Goal: Information Seeking & Learning: Check status

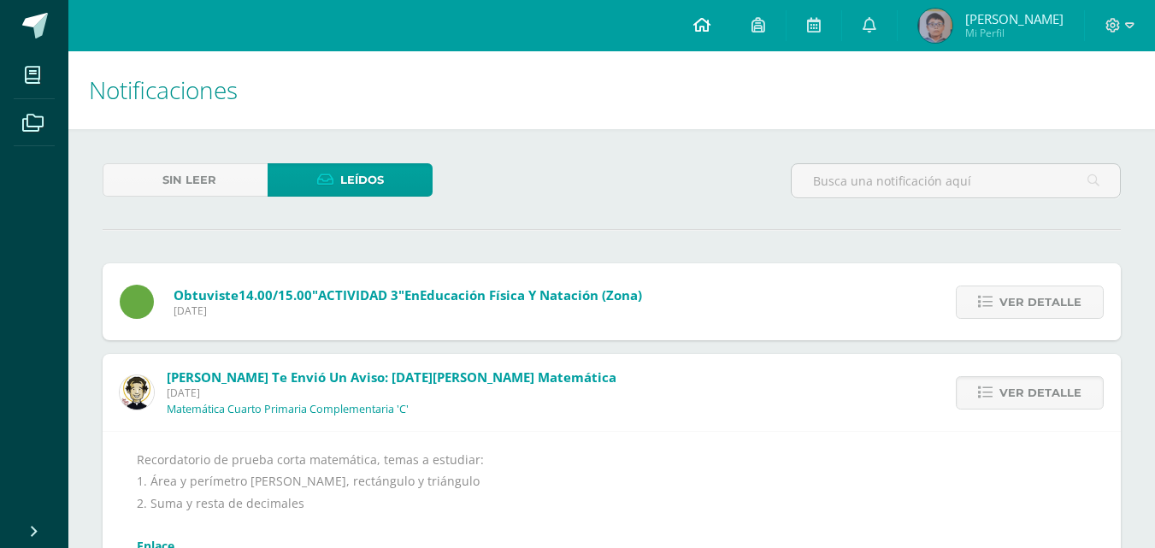
click at [694, 27] on icon at bounding box center [702, 24] width 17 height 15
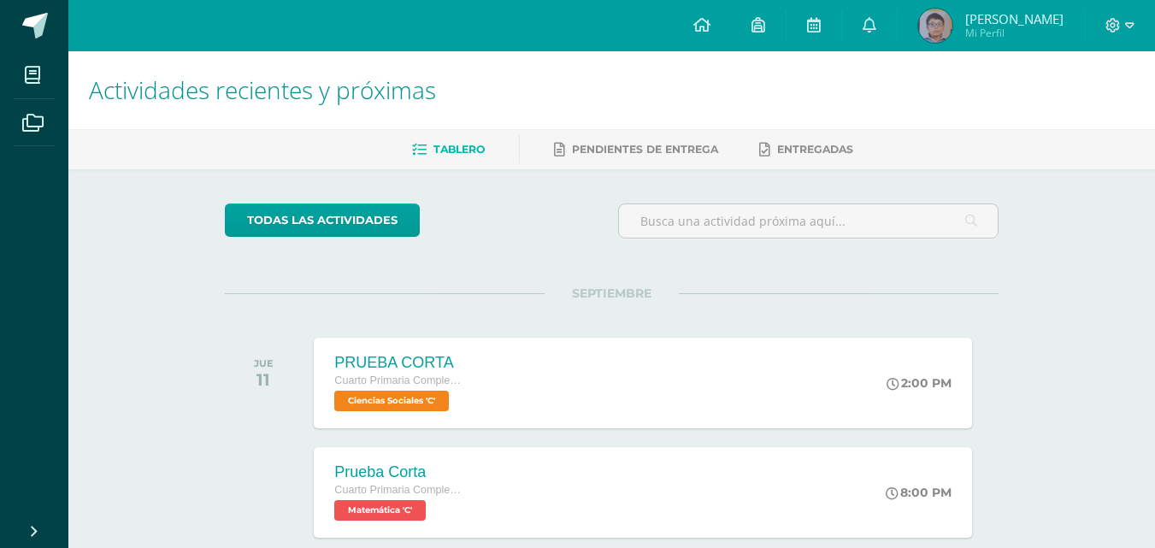
click at [1104, 15] on div at bounding box center [1120, 25] width 70 height 51
click at [1112, 22] on icon at bounding box center [1113, 25] width 15 height 15
click at [1065, 115] on span "Cerrar sesión" at bounding box center [1076, 117] width 77 height 16
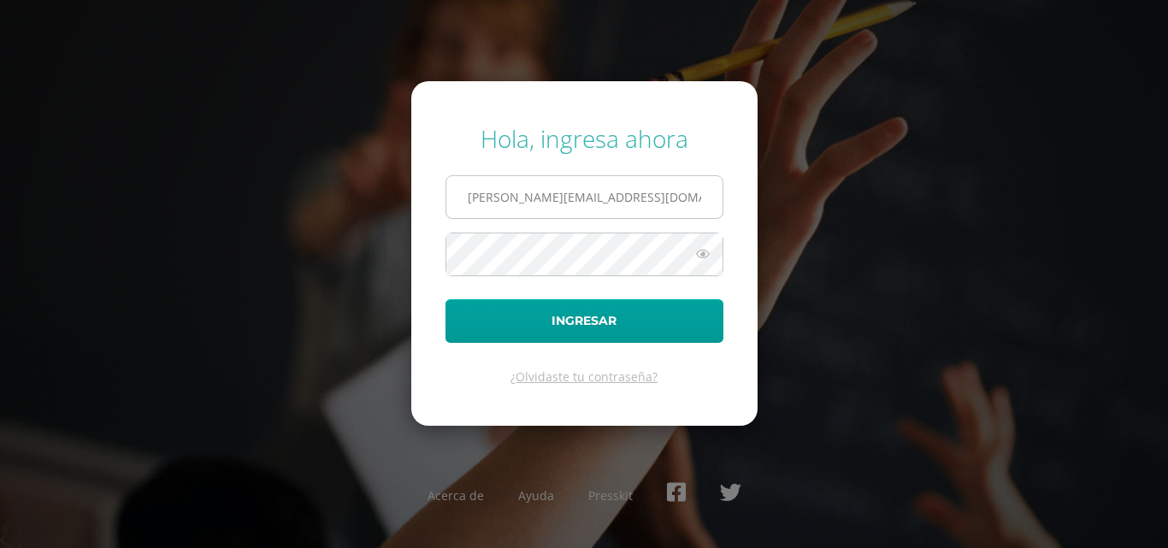
click at [630, 203] on input "s.chavarria.1cdb@gmail.com" at bounding box center [584, 197] width 276 height 42
type input "e.chavarria.5bdb@gmail.com"
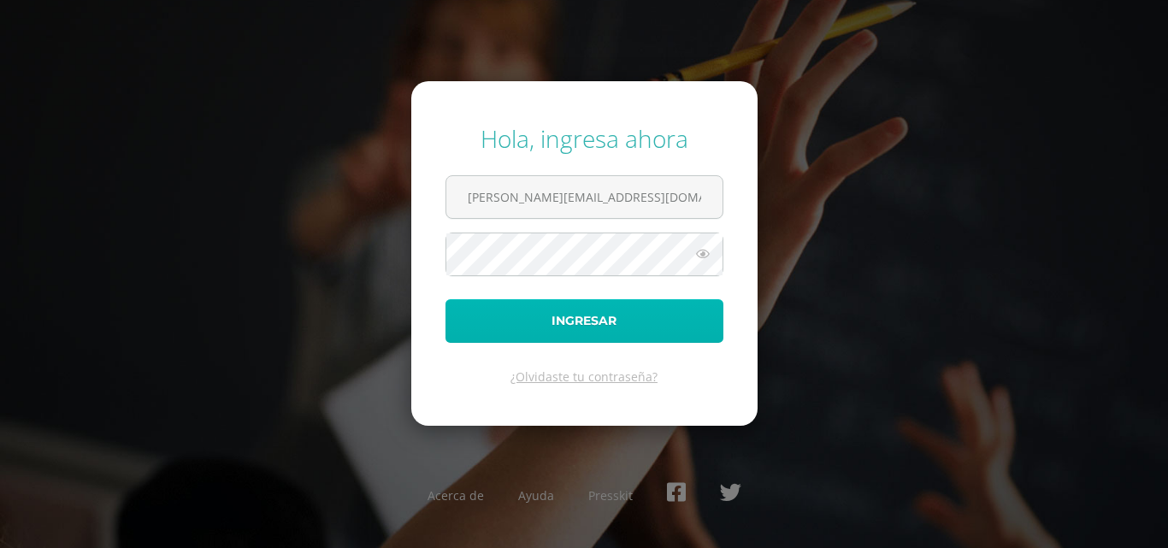
click at [602, 317] on button "Ingresar" at bounding box center [585, 321] width 278 height 44
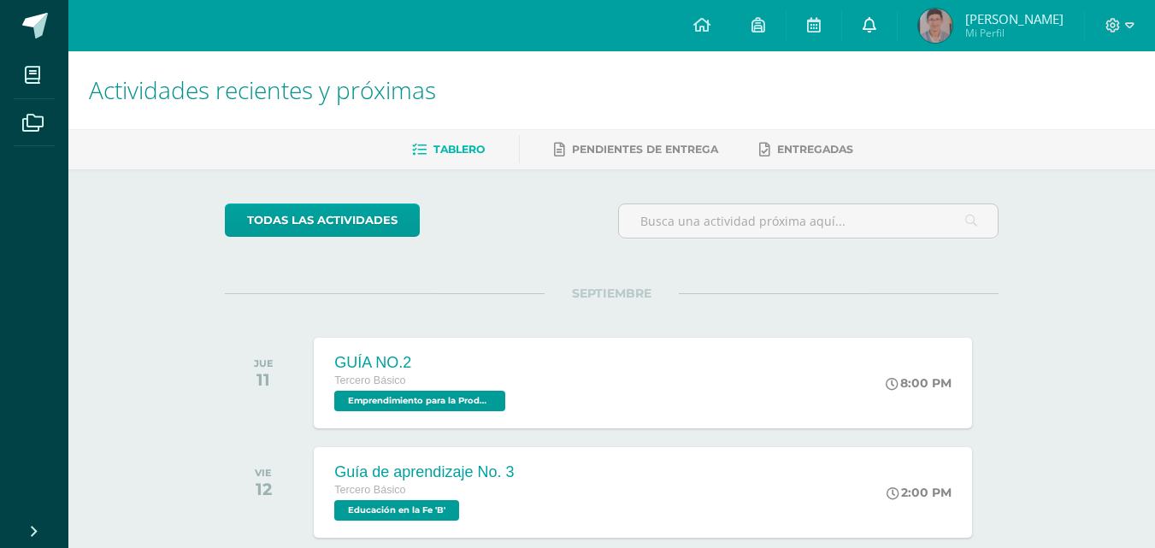
click at [877, 17] on icon at bounding box center [870, 24] width 14 height 15
click at [1126, 25] on icon at bounding box center [1129, 25] width 9 height 15
click at [1038, 112] on span "Cerrar sesión" at bounding box center [1075, 117] width 77 height 16
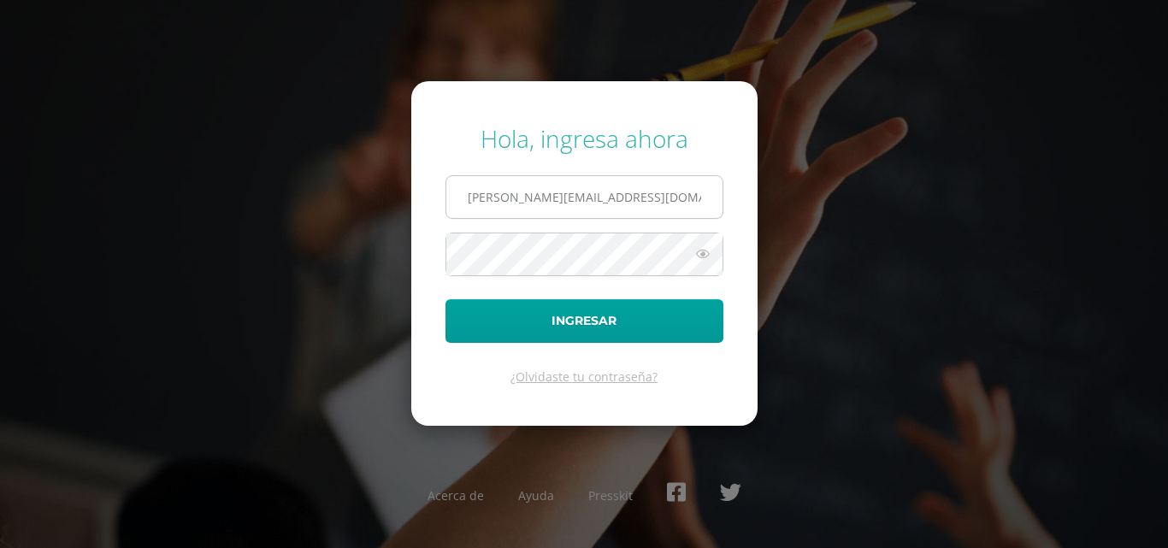
click at [599, 196] on input "e.chavarria.5bdb@gmail.com" at bounding box center [584, 197] width 276 height 42
type input "s.chavarria.1cdb@gmail.com"
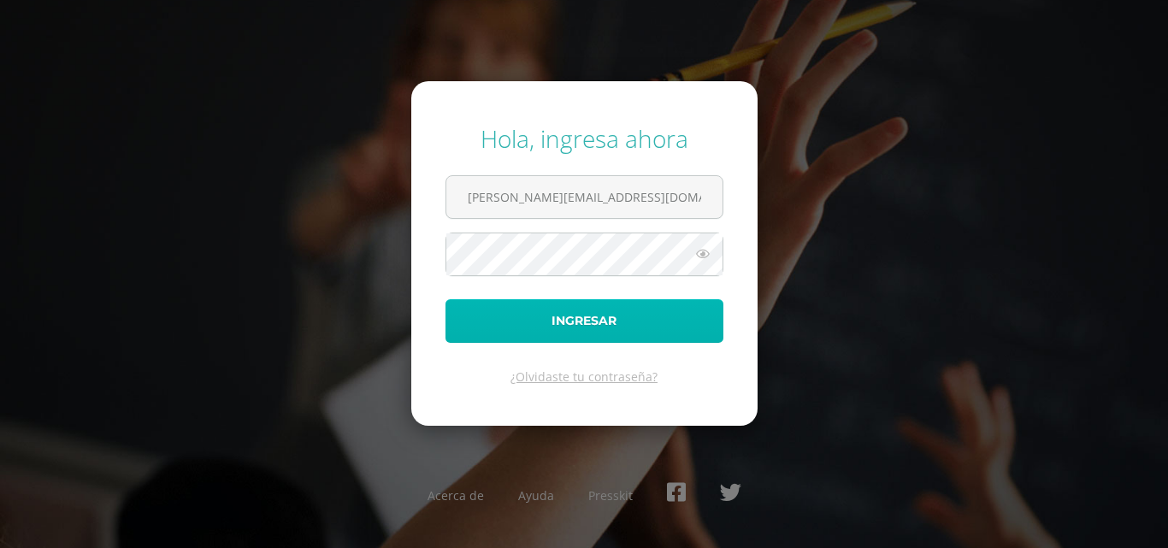
click at [584, 326] on button "Ingresar" at bounding box center [585, 321] width 278 height 44
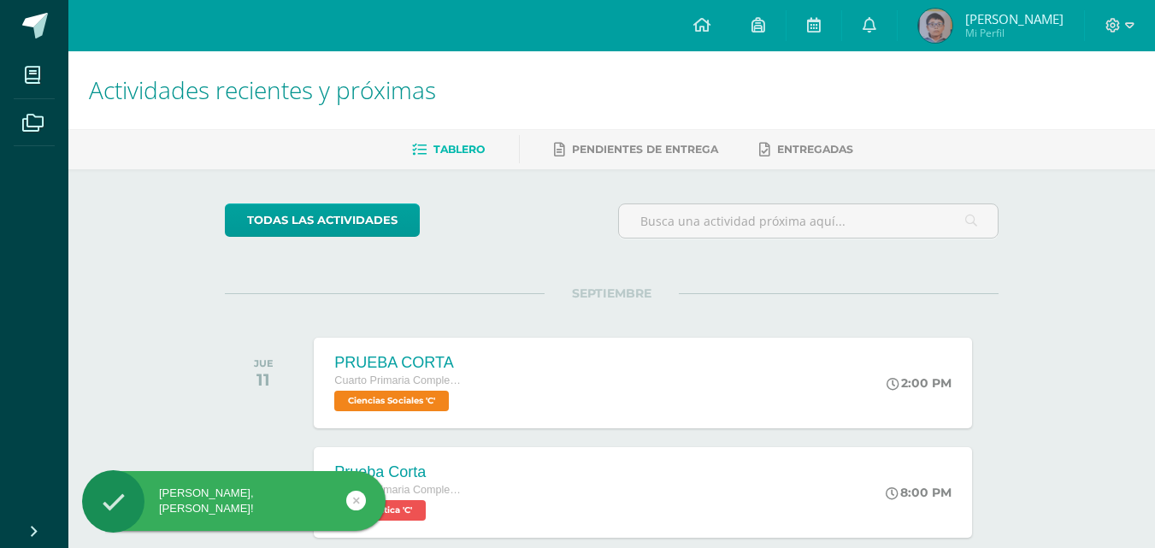
click at [1019, 29] on span "Mi Perfil" at bounding box center [1015, 33] width 98 height 15
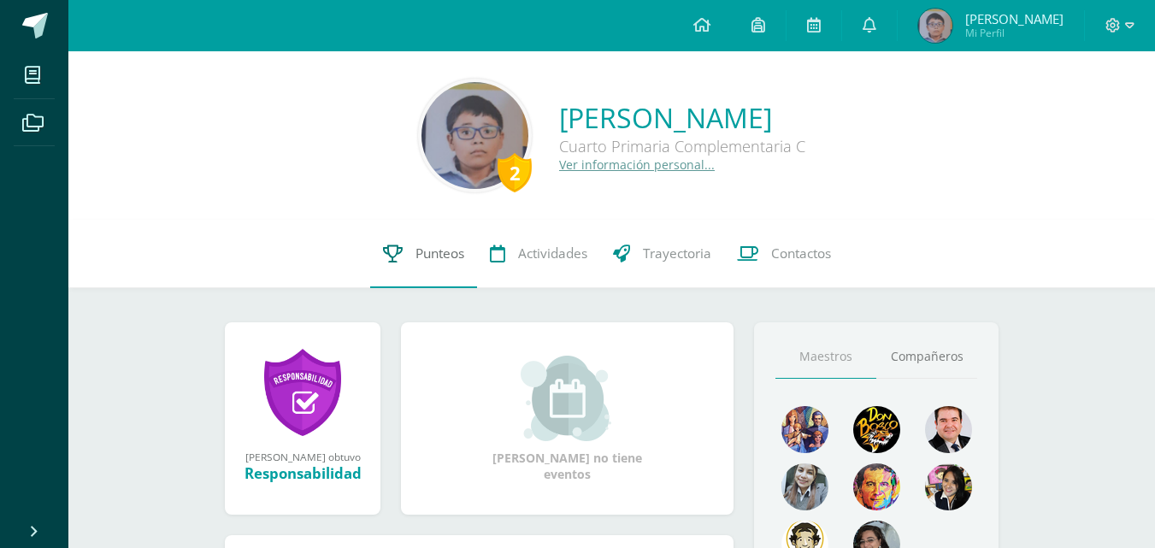
click at [411, 265] on link "Punteos" at bounding box center [423, 254] width 107 height 68
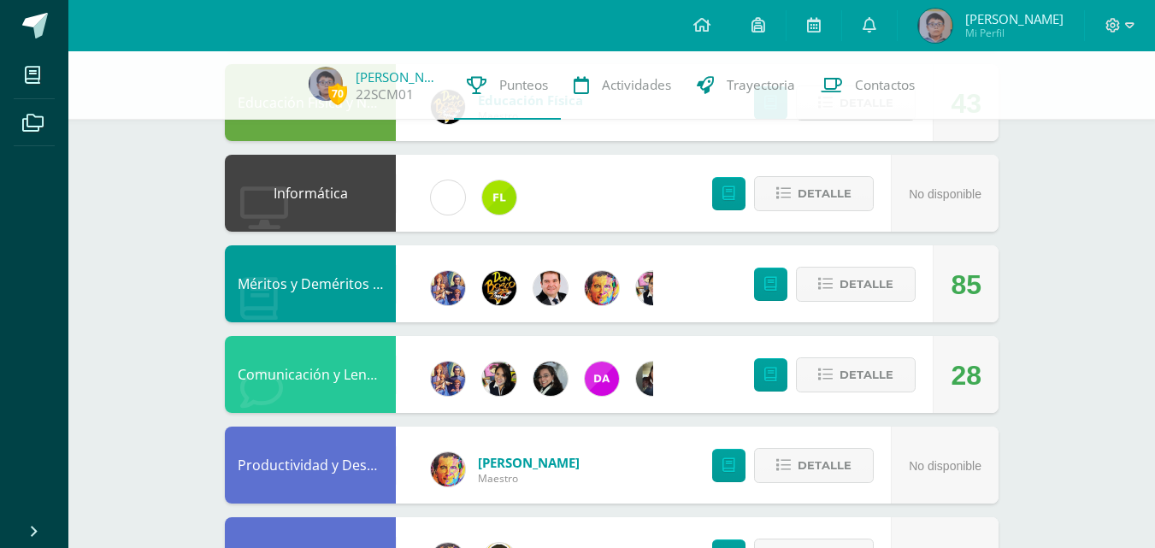
scroll to position [941, 0]
